Goal: Communication & Community: Answer question/provide support

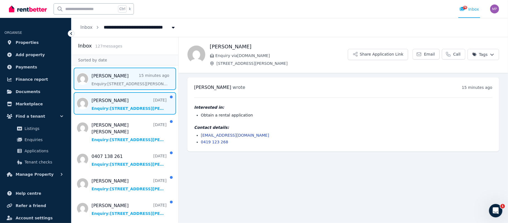
click at [138, 103] on span "Message list" at bounding box center [124, 103] width 107 height 22
click at [132, 75] on span "Message list" at bounding box center [124, 78] width 107 height 22
click at [131, 106] on span "Message list" at bounding box center [124, 103] width 107 height 22
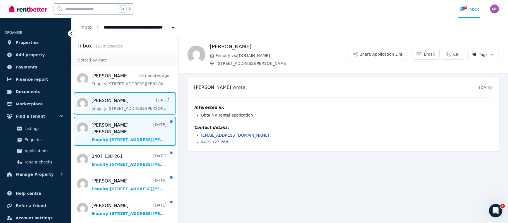
click at [120, 129] on span "Message list" at bounding box center [124, 131] width 107 height 29
